Goal: Information Seeking & Learning: Learn about a topic

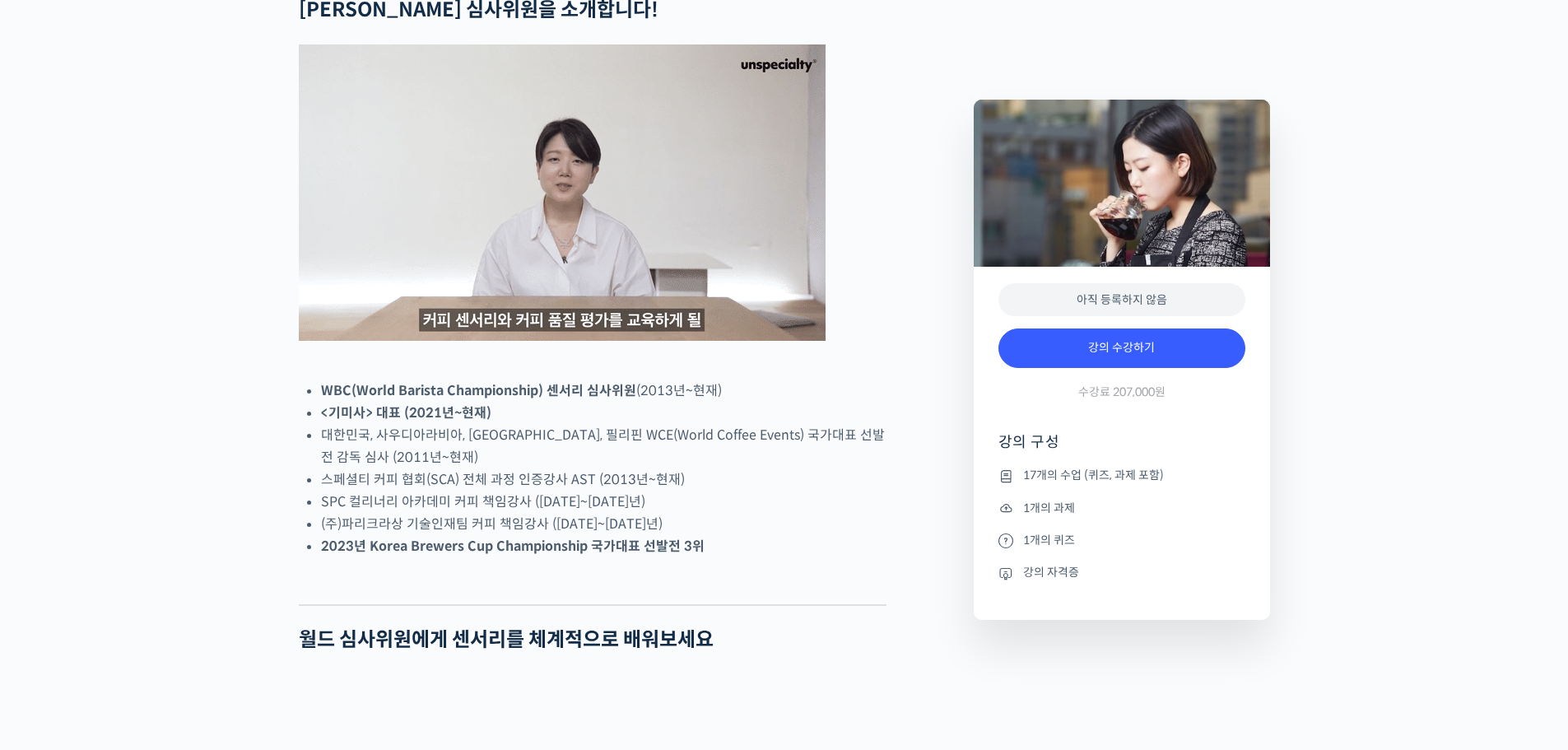
scroll to position [741, 0]
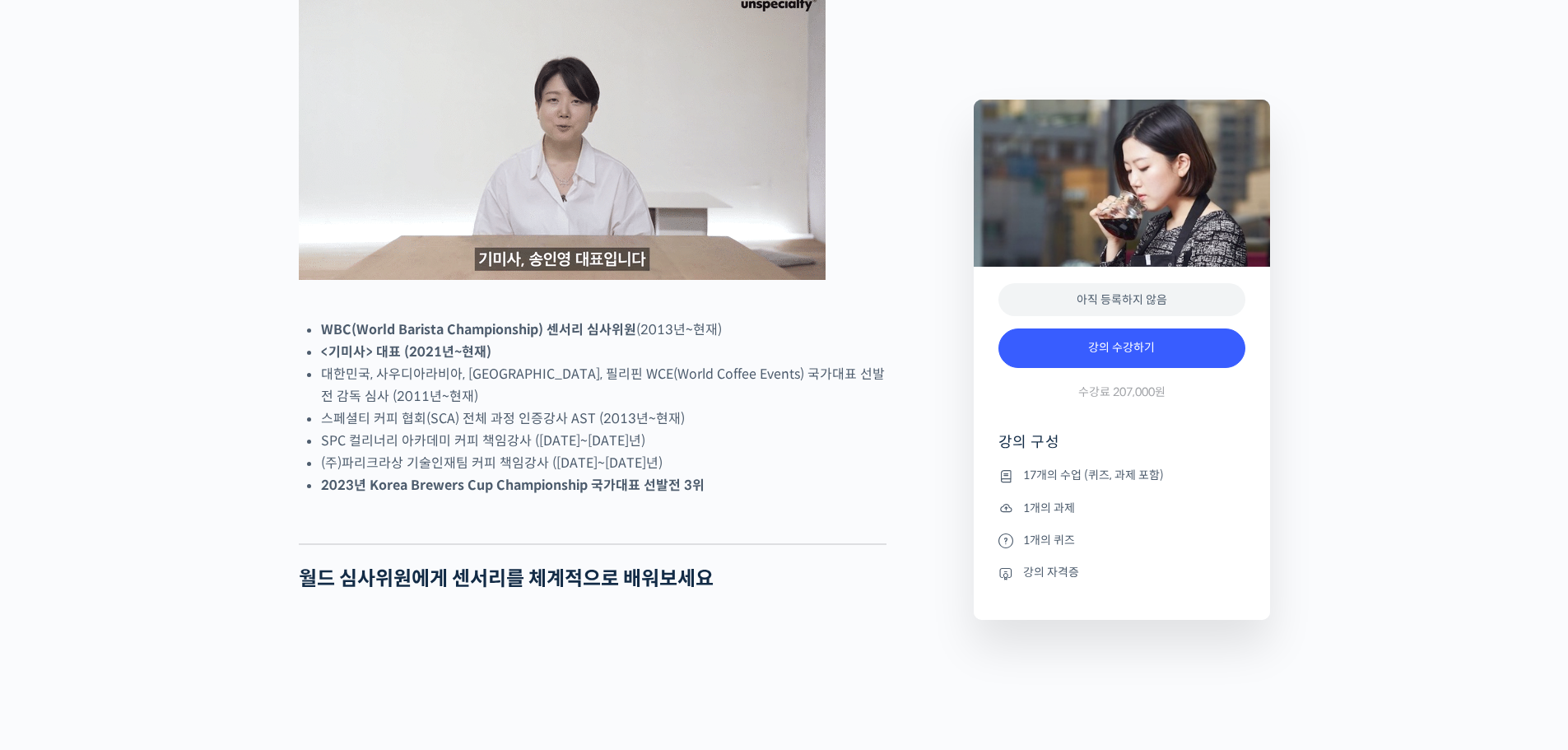
click at [566, 363] on li "<기미사> 대표 (2021년~현재)" at bounding box center [603, 352] width 565 height 22
drag, startPoint x: 682, startPoint y: 391, endPoint x: 705, endPoint y: 392, distance: 23.0
click at [696, 341] on li "WBC(World Barista Championship) 센서리 심사위원 (2013년~현재)" at bounding box center [603, 330] width 565 height 22
click at [705, 341] on li "WBC(World Barista Championship) 센서리 심사위원 (2013년~현재)" at bounding box center [603, 330] width 565 height 22
click at [732, 363] on li "<기미사> 대표 (2021년~현재)" at bounding box center [603, 352] width 565 height 22
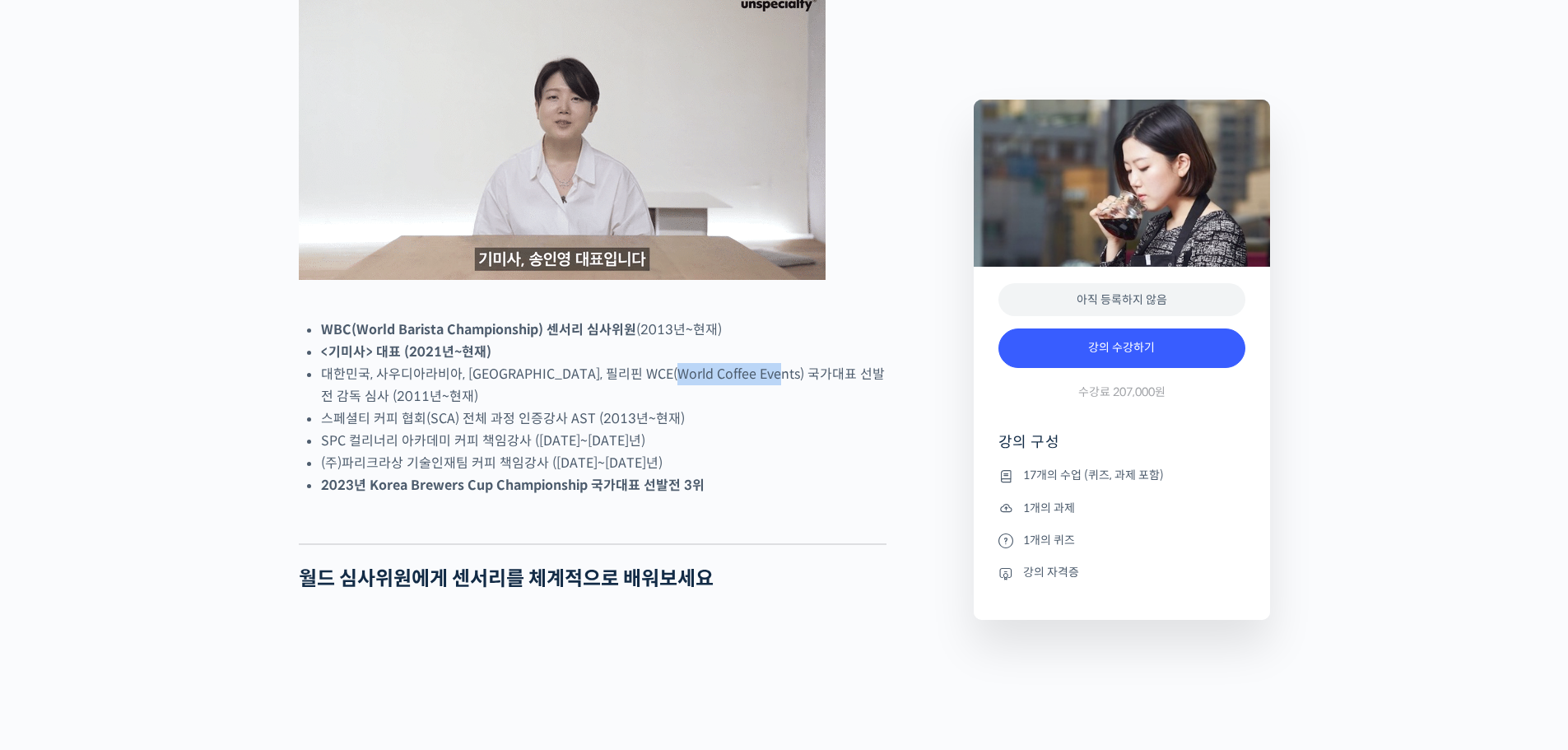
drag, startPoint x: 664, startPoint y: 432, endPoint x: 796, endPoint y: 434, distance: 132.0
click at [796, 408] on li "대한민국, 사우디아라비아, [GEOGRAPHIC_DATA], 필리핀 WCE(World Coffee Events) 국가대표 선발전 감독 심사 (…" at bounding box center [603, 386] width 565 height 44
click at [817, 408] on li "대한민국, 사우디아라비아, [GEOGRAPHIC_DATA], 필리핀 WCE(World Coffee Events) 국가대표 선발전 감독 심사 (…" at bounding box center [603, 386] width 565 height 44
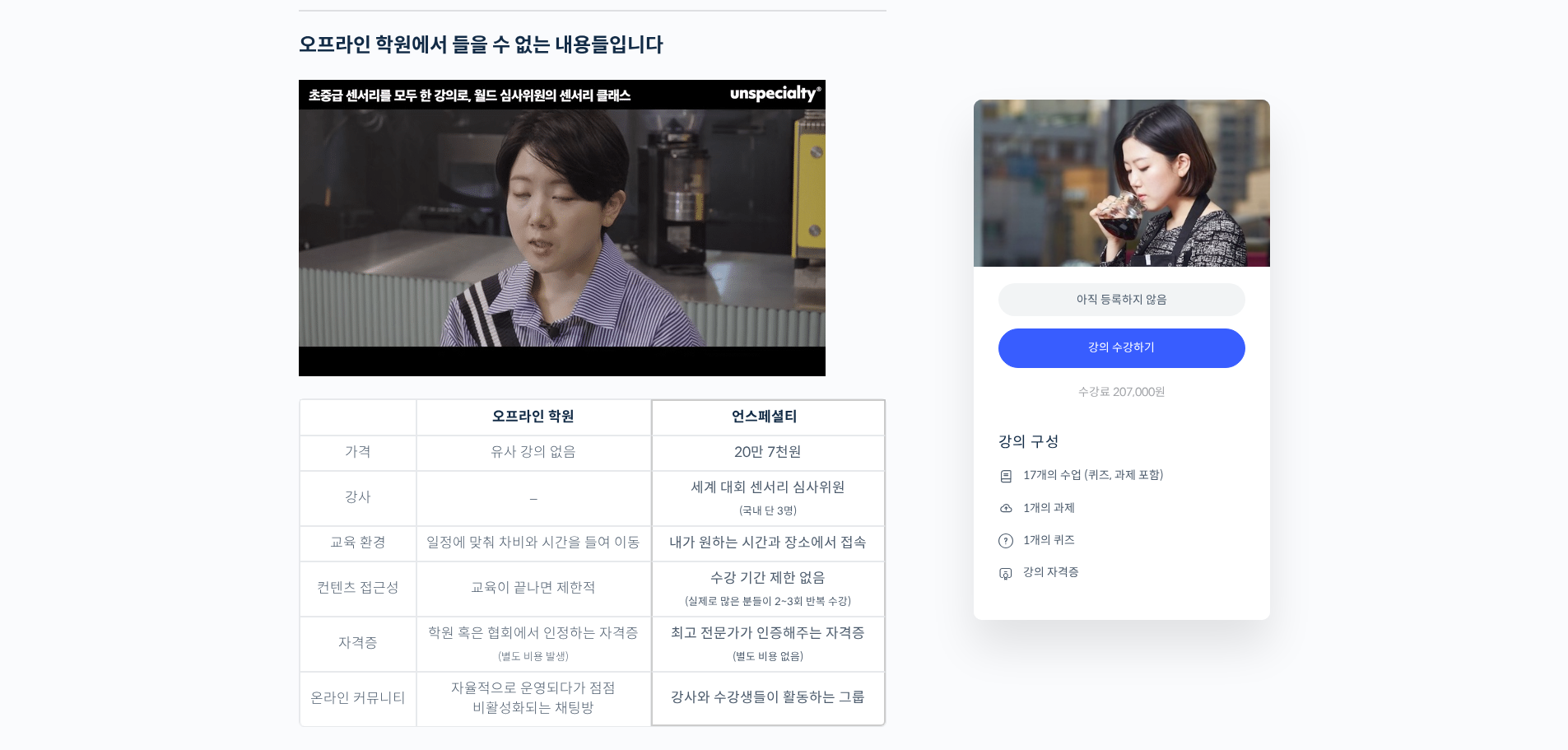
scroll to position [5187, 0]
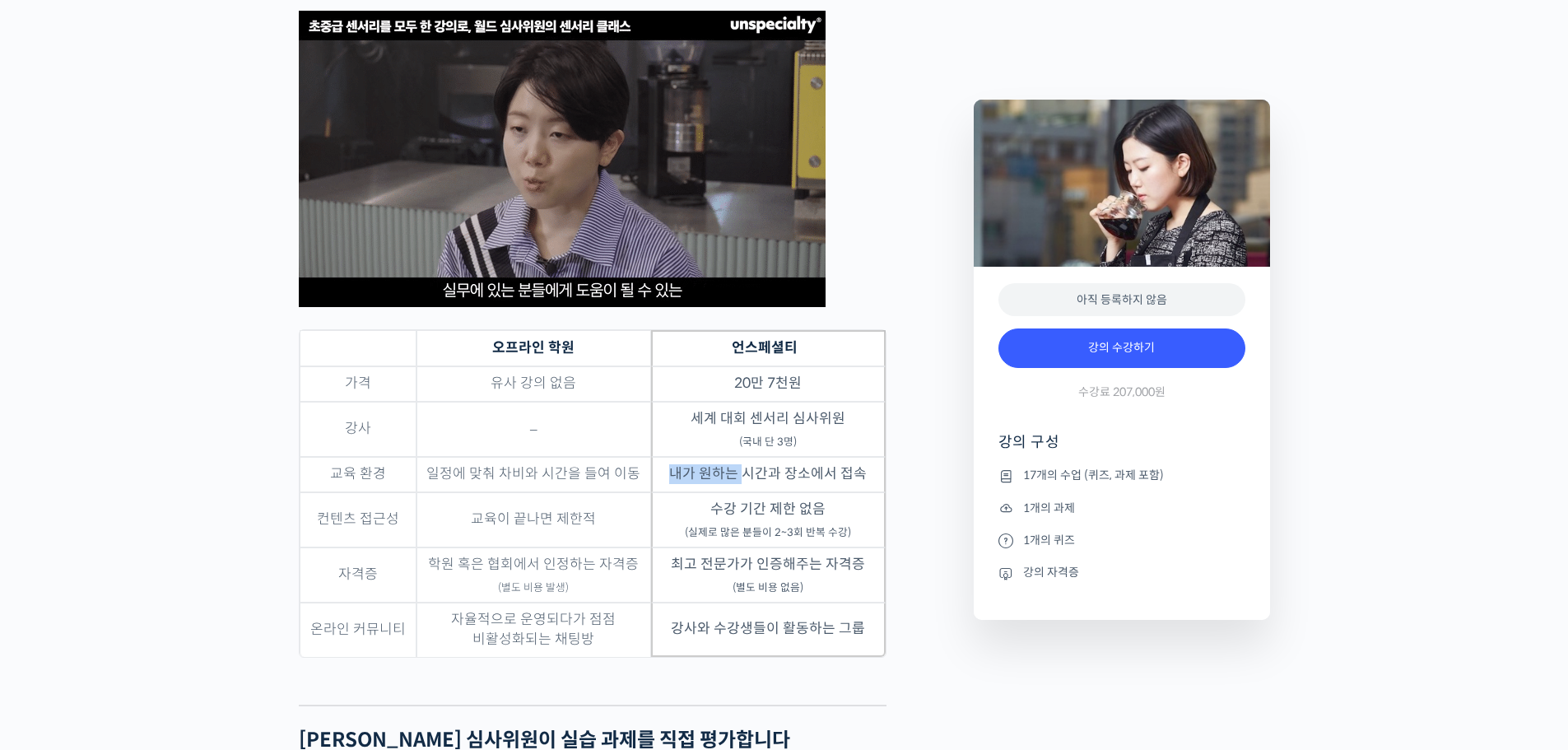
drag, startPoint x: 681, startPoint y: 270, endPoint x: 747, endPoint y: 275, distance: 66.2
click at [746, 457] on td "내가 원하는 시간과 장소에서 접속" at bounding box center [768, 475] width 235 height 36
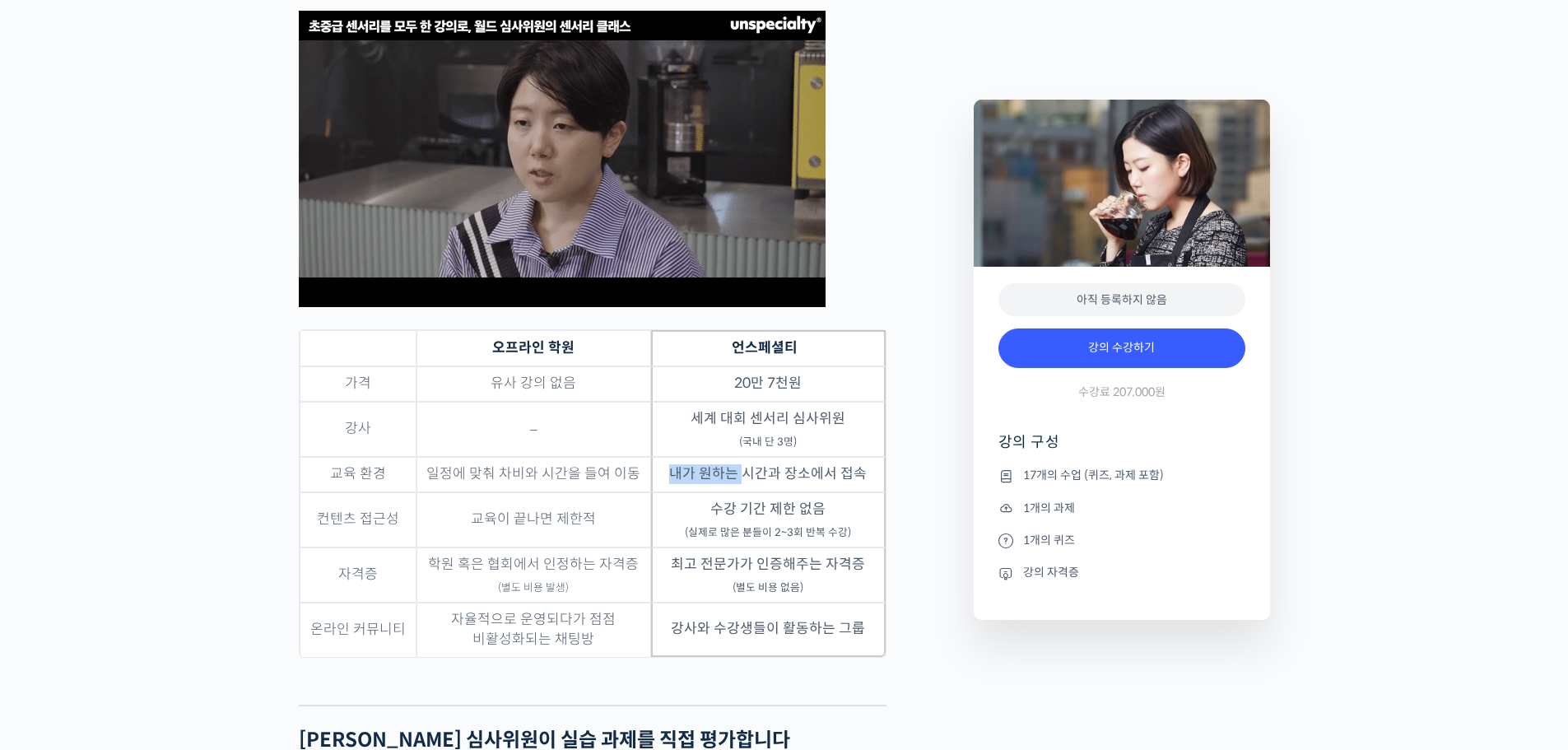
click at [747, 457] on td "내가 원하는 시간과 장소에서 접속" at bounding box center [768, 475] width 235 height 36
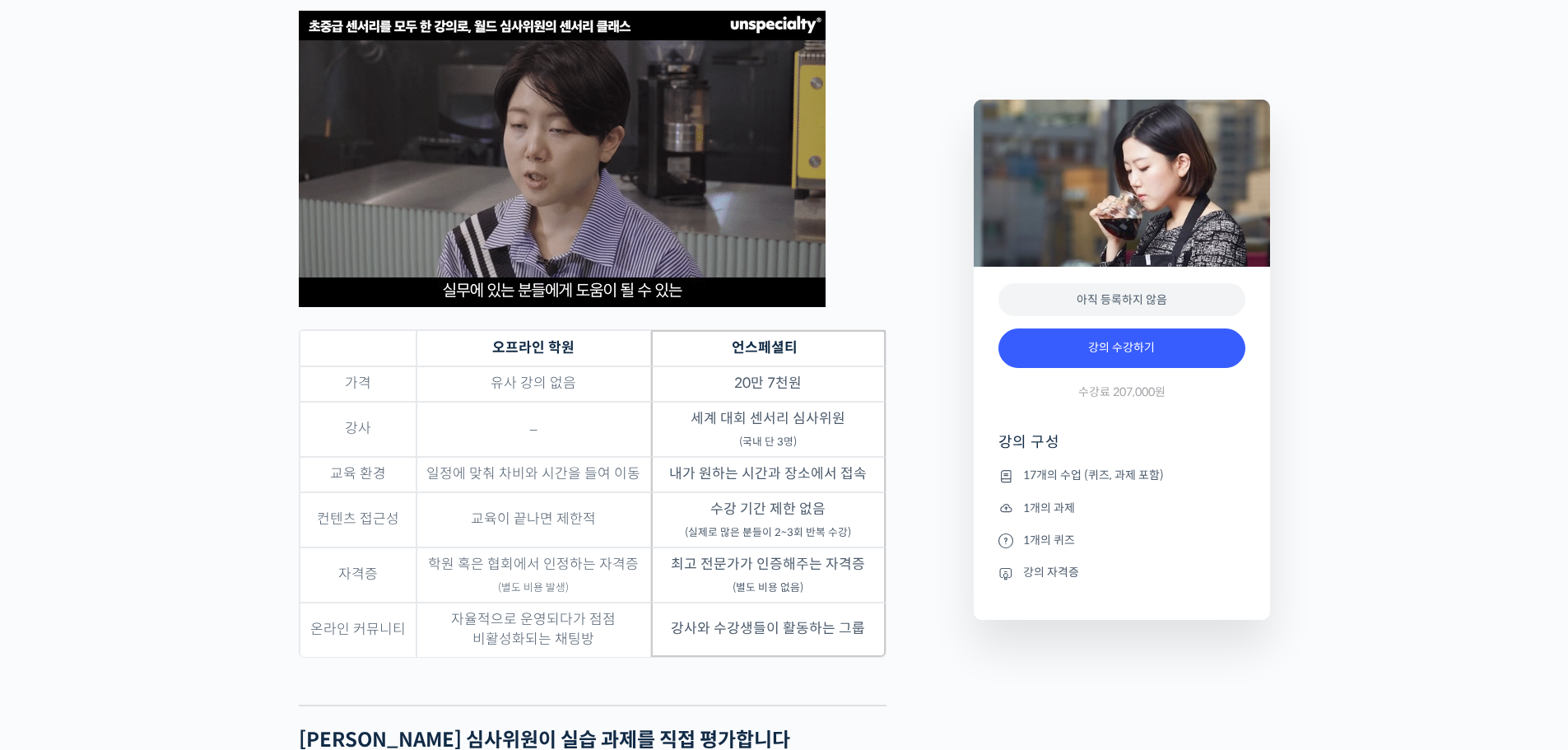
click at [786, 492] on td "수강 기간 제한 없음 (실제로 많은 분들이 2~3회 반복 수강)" at bounding box center [768, 519] width 235 height 55
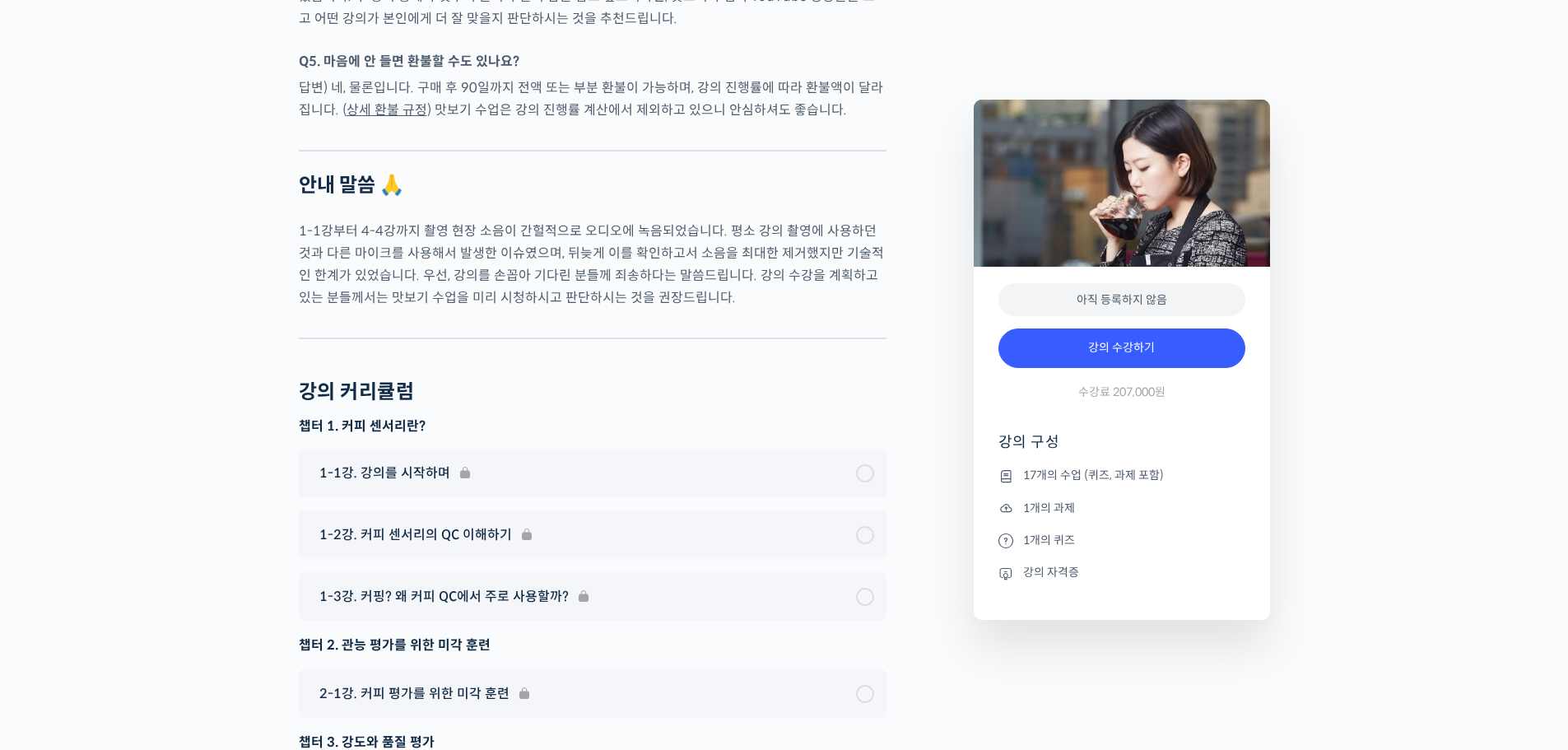
scroll to position [10292, 0]
